Goal: Task Accomplishment & Management: Complete application form

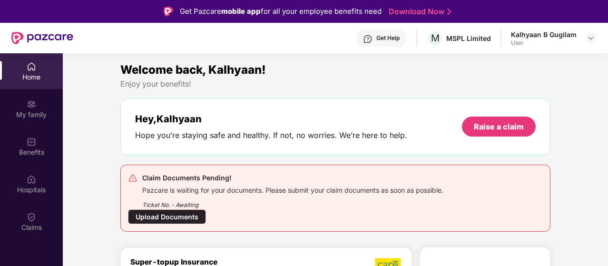
scroll to position [53, 0]
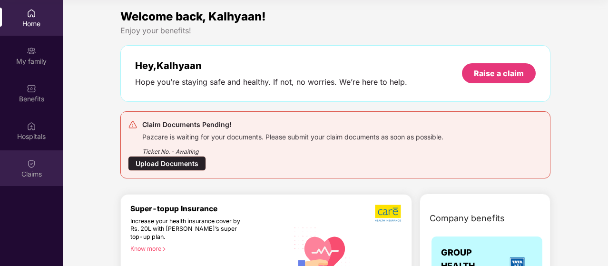
click at [37, 164] on div "Claims" at bounding box center [31, 168] width 63 height 36
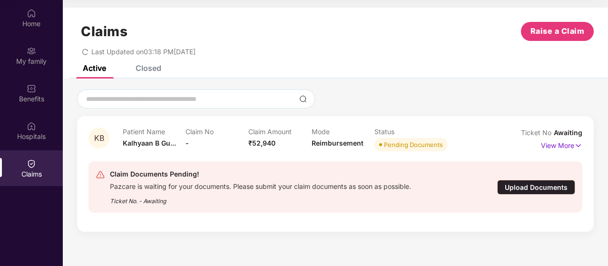
click at [518, 187] on div "Upload Documents" at bounding box center [536, 187] width 78 height 15
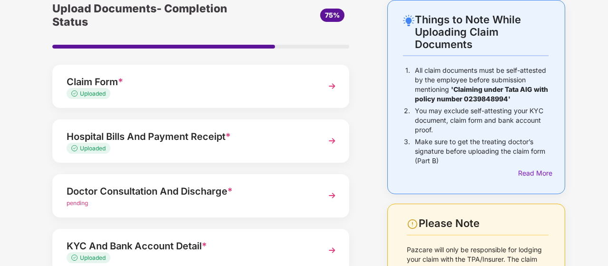
scroll to position [57, 0]
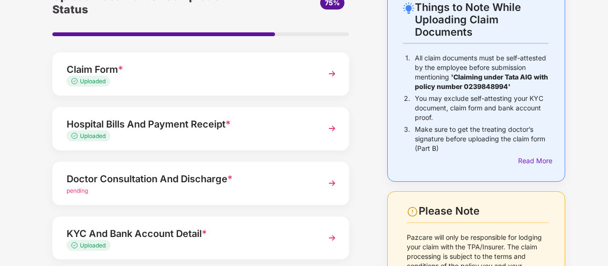
click at [333, 186] on img at bounding box center [331, 183] width 17 height 17
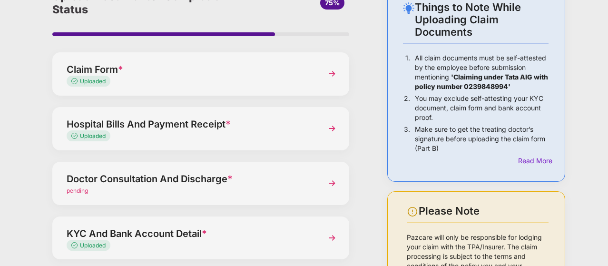
scroll to position [0, 0]
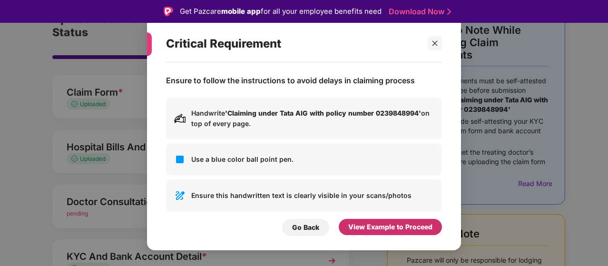
click at [381, 225] on div "View Example to Proceed" at bounding box center [390, 227] width 84 height 10
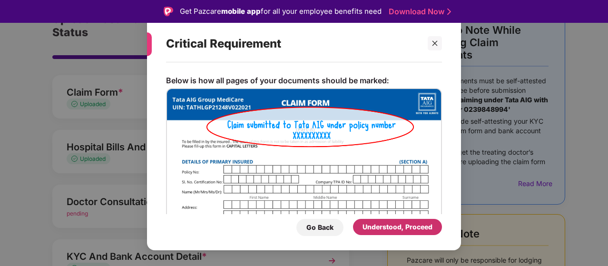
click at [381, 225] on div "Understood, Proceed" at bounding box center [397, 227] width 70 height 10
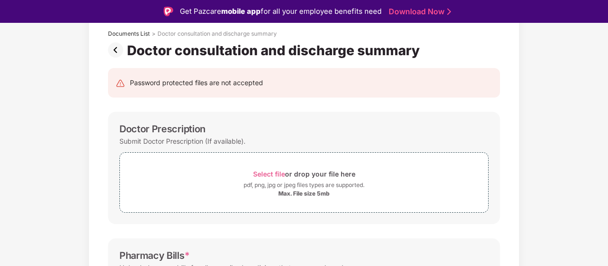
click at [268, 173] on span "Select file" at bounding box center [269, 174] width 32 height 8
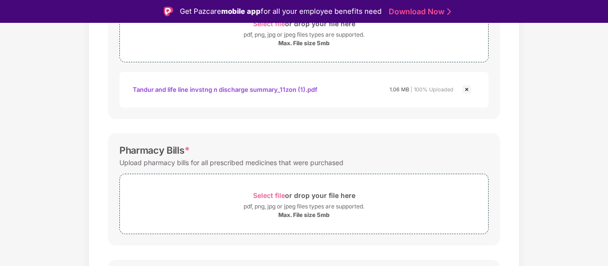
scroll to position [266, 0]
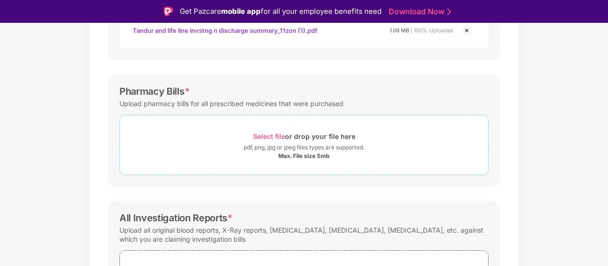
click at [274, 137] on span "Select file" at bounding box center [269, 136] width 32 height 8
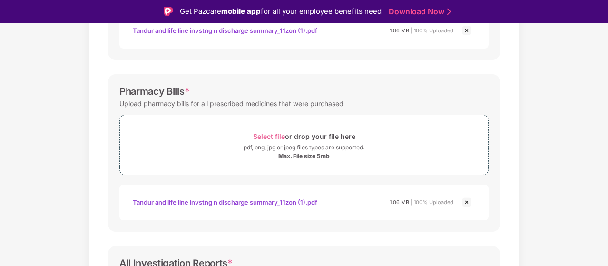
click at [549, 159] on div "Documents List > Doctor consultation and discharge summary Doctor consultation …" at bounding box center [304, 112] width 608 height 623
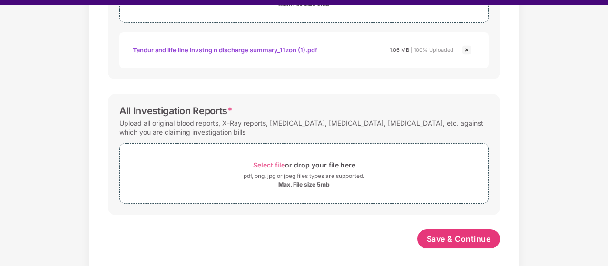
scroll to position [19, 0]
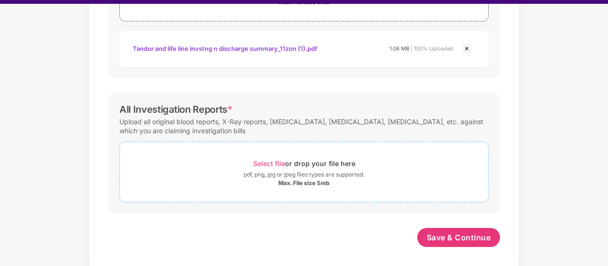
click at [273, 159] on span "Select file" at bounding box center [269, 163] width 32 height 8
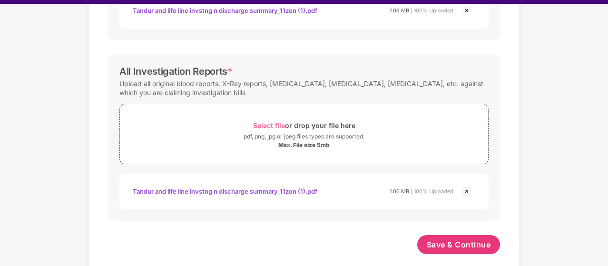
scroll to position [446, 0]
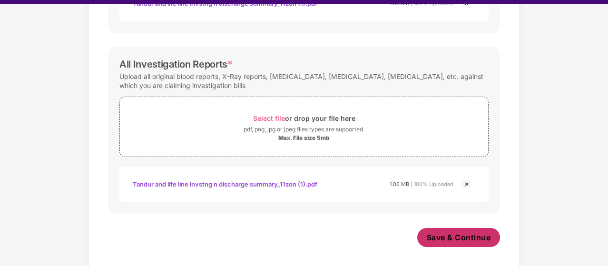
click at [476, 243] on button "Save & Continue" at bounding box center [458, 237] width 83 height 19
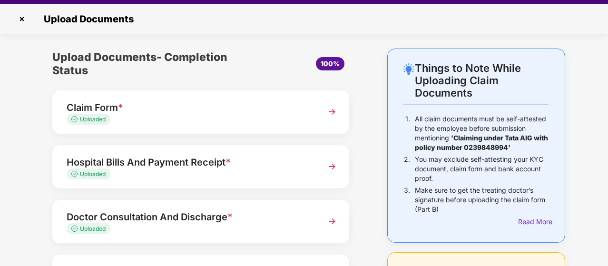
scroll to position [149, 0]
